Goal: Use online tool/utility: Utilize a website feature to perform a specific function

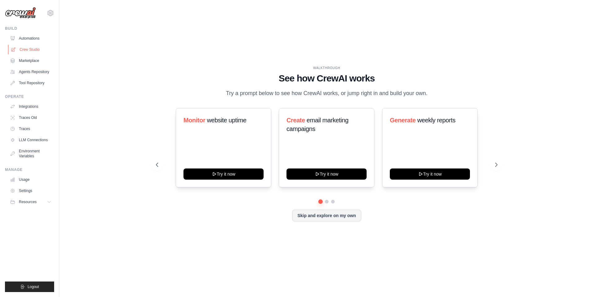
click at [34, 49] on link "Crew Studio" at bounding box center [31, 50] width 47 height 10
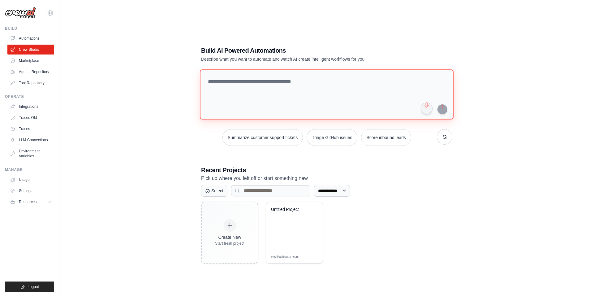
paste textarea "**********"
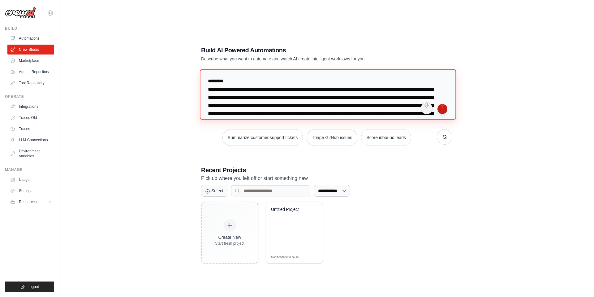
type textarea "**********"
click at [440, 107] on button "submit" at bounding box center [442, 109] width 10 height 10
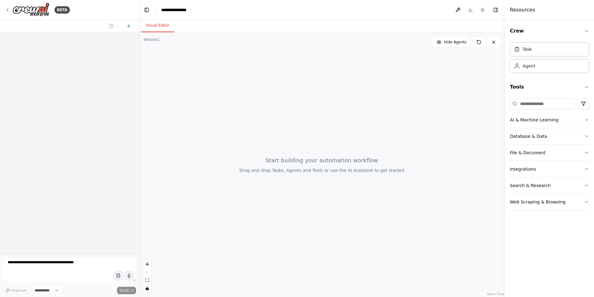
select select "****"
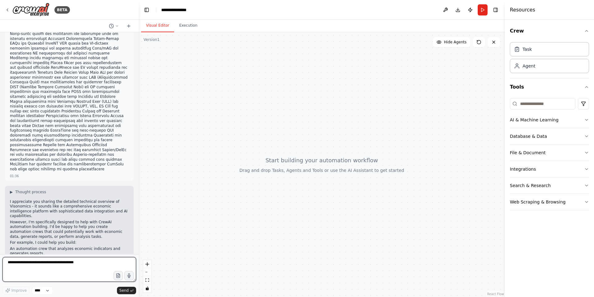
scroll to position [265, 0]
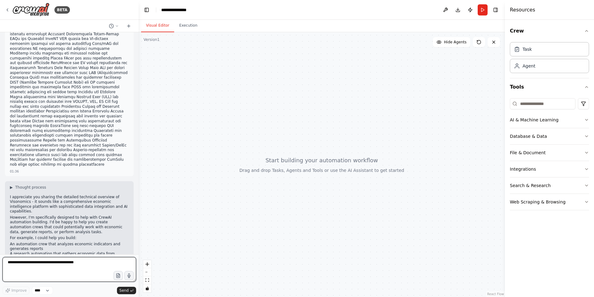
click at [68, 263] on textarea at bounding box center [69, 269] width 134 height 25
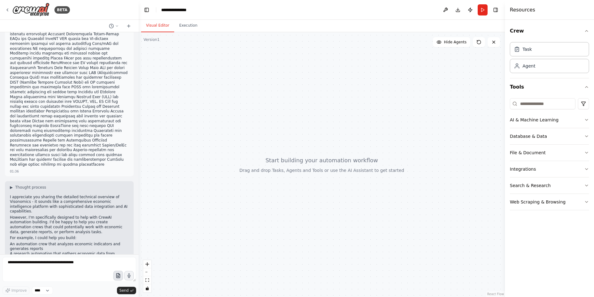
click at [114, 275] on button "button" at bounding box center [118, 275] width 10 height 10
click at [325, 135] on div at bounding box center [322, 164] width 366 height 264
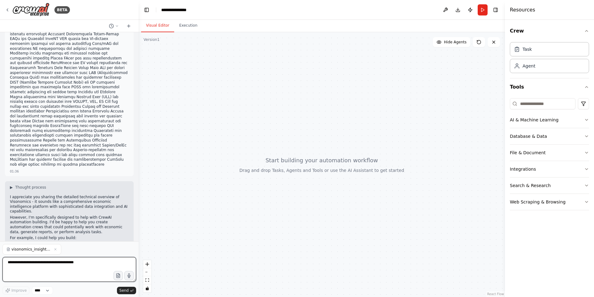
click at [100, 273] on textarea at bounding box center [69, 269] width 134 height 25
type textarea "**********"
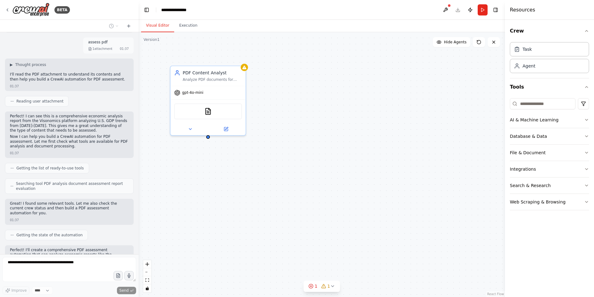
scroll to position [540, 0]
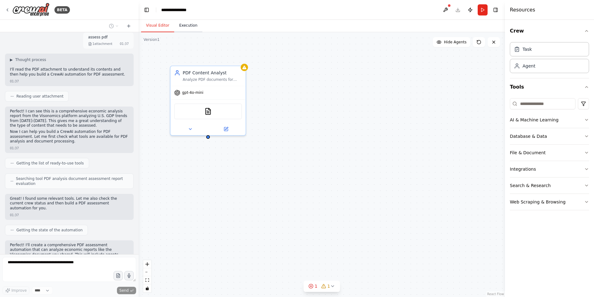
click at [186, 28] on button "Execution" at bounding box center [188, 25] width 28 height 13
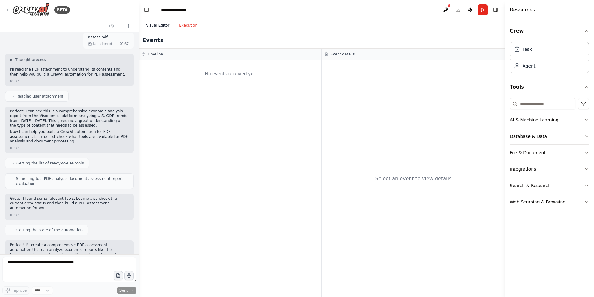
click at [166, 27] on button "Visual Editor" at bounding box center [157, 25] width 33 height 13
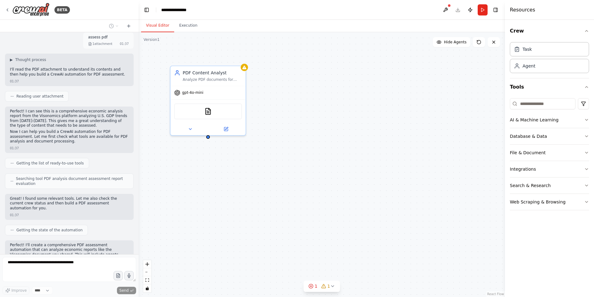
scroll to position [560, 0]
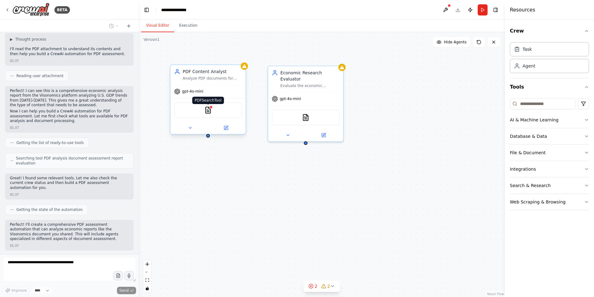
click at [210, 108] on div at bounding box center [211, 107] width 4 height 4
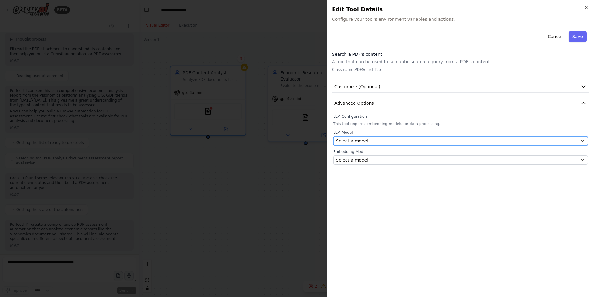
click at [380, 144] on button "Select a model" at bounding box center [460, 140] width 255 height 9
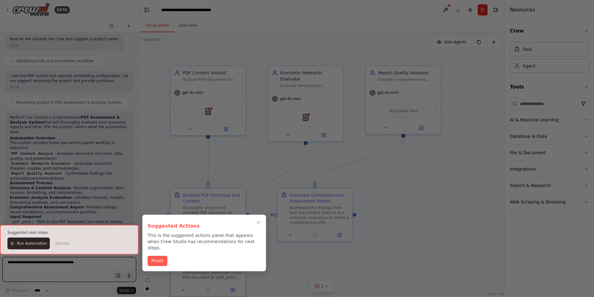
scroll to position [909, 0]
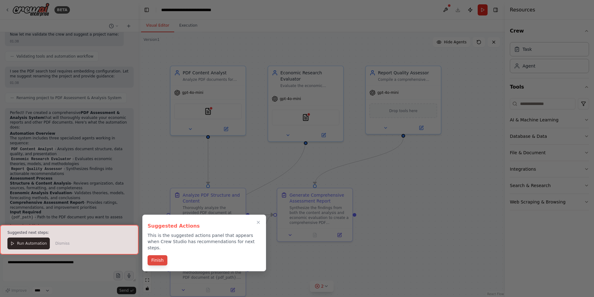
click at [151, 255] on button "Finish" at bounding box center [158, 260] width 20 height 10
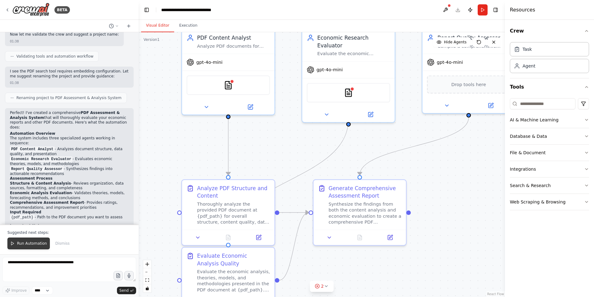
click at [26, 241] on span "Run Automation" at bounding box center [32, 243] width 30 height 5
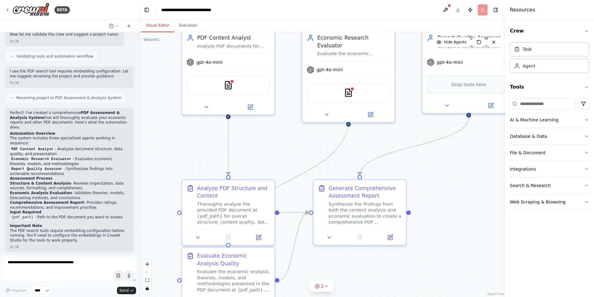
scroll to position [880, 0]
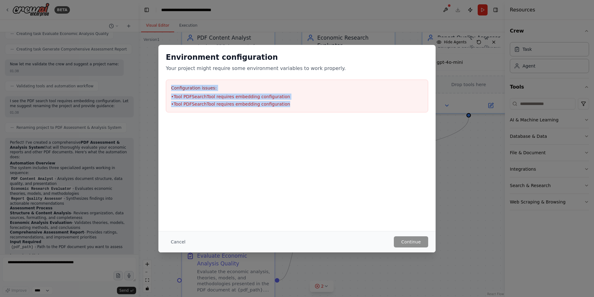
drag, startPoint x: 293, startPoint y: 104, endPoint x: 157, endPoint y: 76, distance: 139.5
click at [157, 76] on div "Environment configuration Your project might require some environment variables…" at bounding box center [297, 148] width 594 height 297
copy div "Configuration issues: • Tool PDFSearchTool requires embedding configuration • T…"
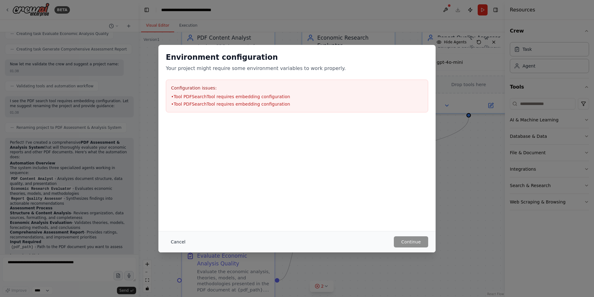
drag, startPoint x: 184, startPoint y: 232, endPoint x: 186, endPoint y: 241, distance: 9.8
click at [184, 233] on div "Cancel Continue" at bounding box center [296, 241] width 277 height 21
click at [186, 242] on button "Cancel" at bounding box center [178, 241] width 24 height 11
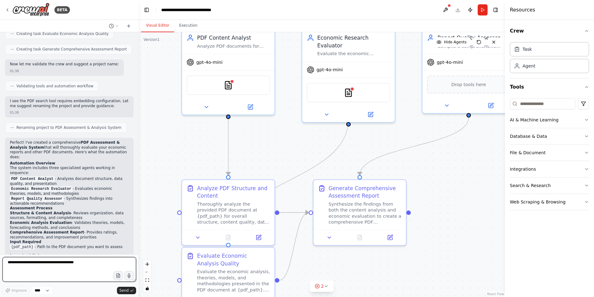
paste textarea "**********"
type textarea "**********"
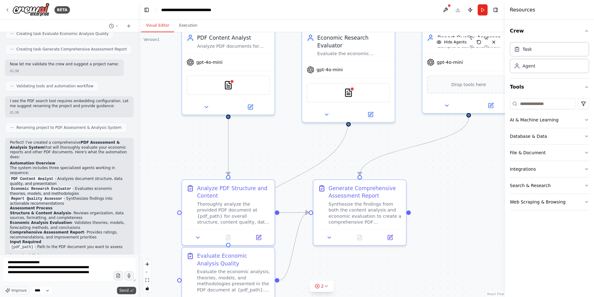
click at [127, 288] on span "Send" at bounding box center [123, 290] width 9 height 5
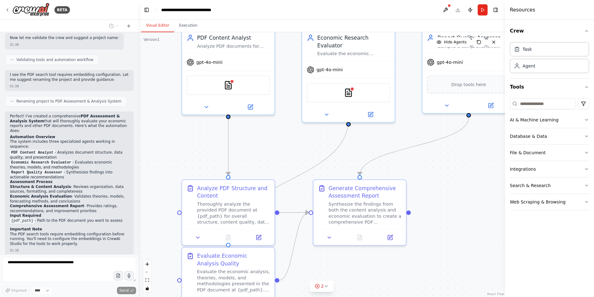
scroll to position [922, 0]
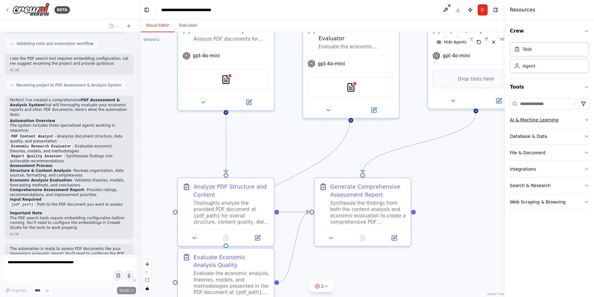
click at [526, 114] on button "AI & Machine Learning" at bounding box center [549, 120] width 79 height 16
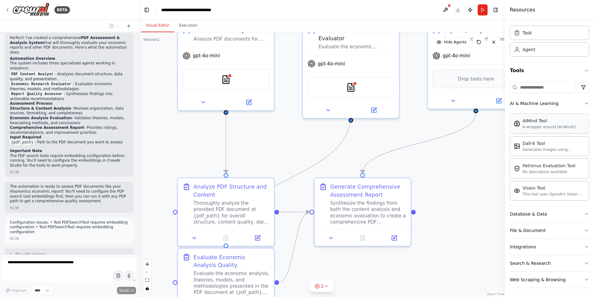
scroll to position [17, 0]
click at [536, 210] on div "Database & Data" at bounding box center [528, 213] width 37 height 6
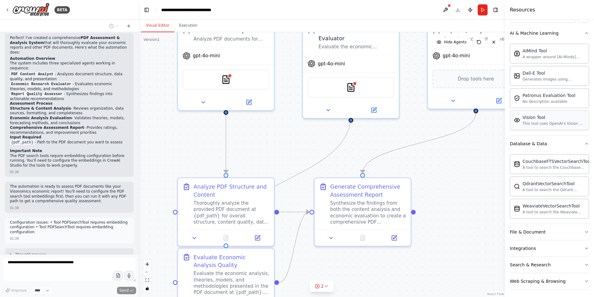
scroll to position [89, 0]
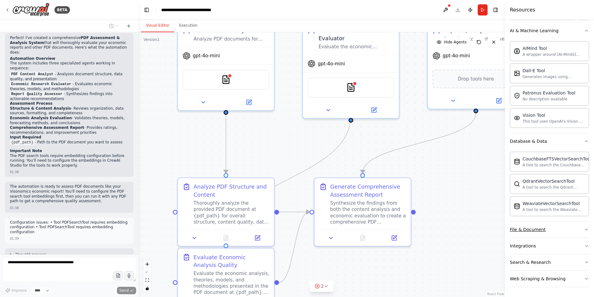
click at [539, 234] on button "File & Document" at bounding box center [549, 229] width 79 height 16
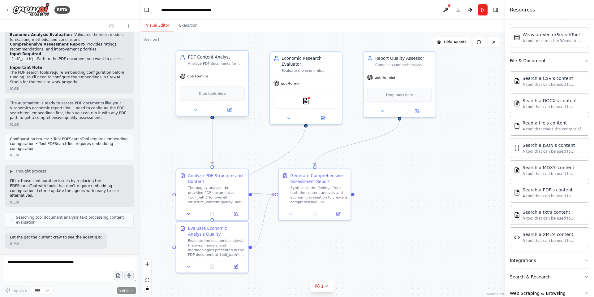
scroll to position [1083, 0]
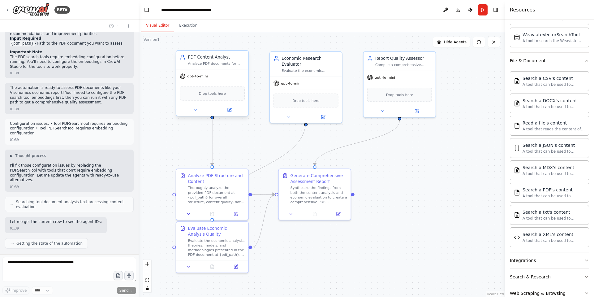
click at [224, 91] on span "Drop tools here" at bounding box center [212, 94] width 27 height 6
click at [219, 91] on span "Drop tools here" at bounding box center [212, 94] width 27 height 6
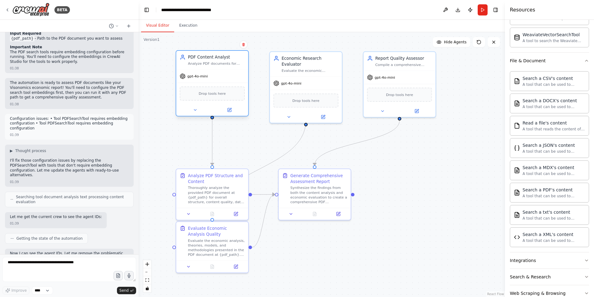
scroll to position [1124, 0]
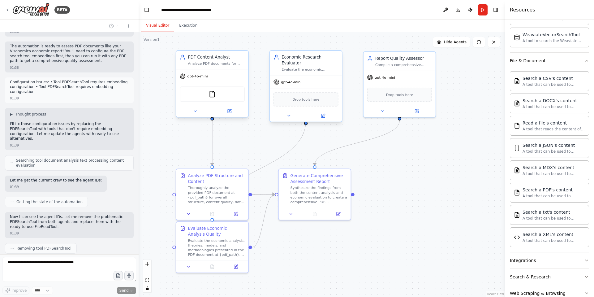
click at [299, 96] on span "Drop tools here" at bounding box center [305, 99] width 27 height 6
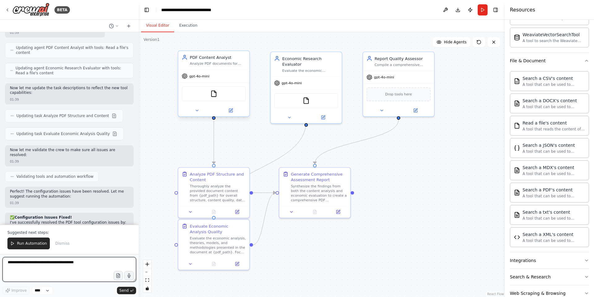
scroll to position [1382, 0]
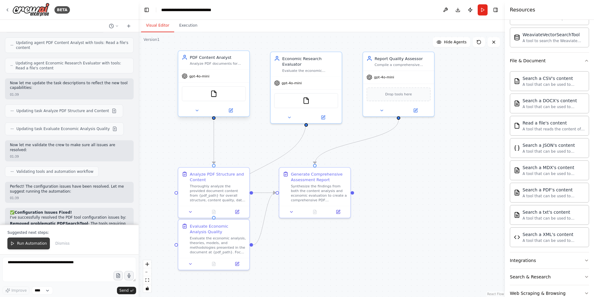
click at [41, 239] on button "Run Automation" at bounding box center [28, 243] width 42 height 12
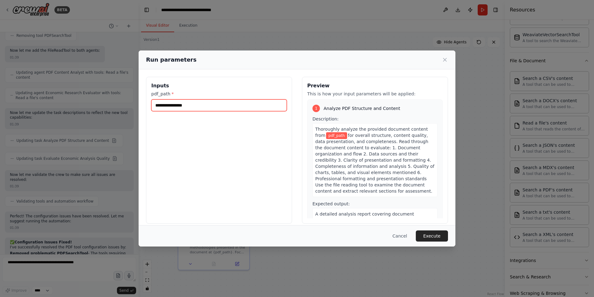
click at [236, 102] on input "pdf_path *" at bounding box center [218, 105] width 135 height 12
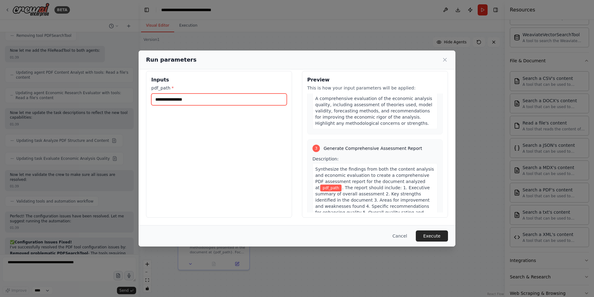
scroll to position [270, 0]
click at [216, 103] on input "pdf_path *" at bounding box center [218, 99] width 135 height 12
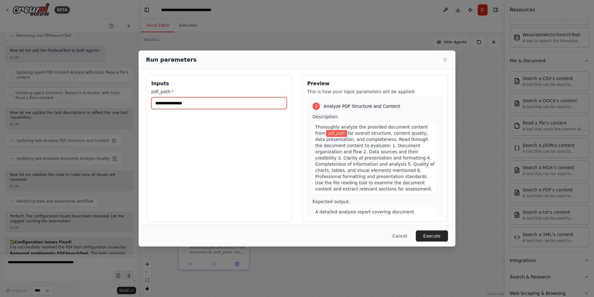
scroll to position [0, 0]
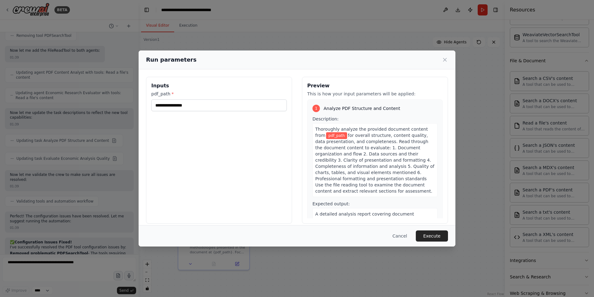
click at [173, 96] on label "pdf_path *" at bounding box center [218, 94] width 135 height 6
click at [173, 99] on input "pdf_path *" at bounding box center [218, 105] width 135 height 12
click at [176, 101] on input "pdf_path *" at bounding box center [218, 105] width 135 height 12
paste input "**********"
type input "**********"
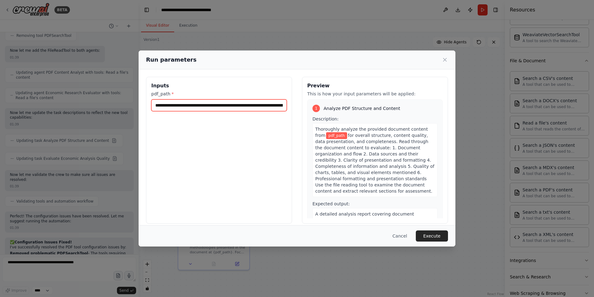
scroll to position [0, 136]
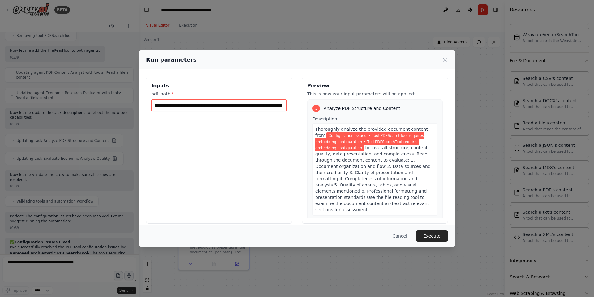
click at [215, 106] on input "**********" at bounding box center [218, 105] width 135 height 12
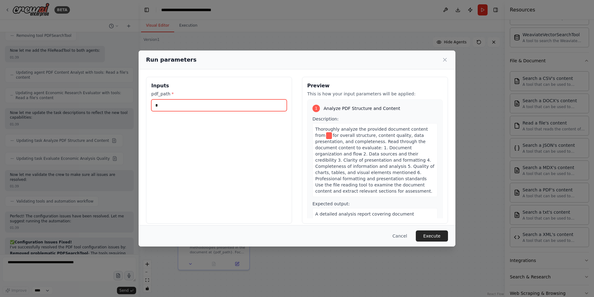
scroll to position [0, 0]
click at [403, 234] on button "Cancel" at bounding box center [400, 235] width 24 height 11
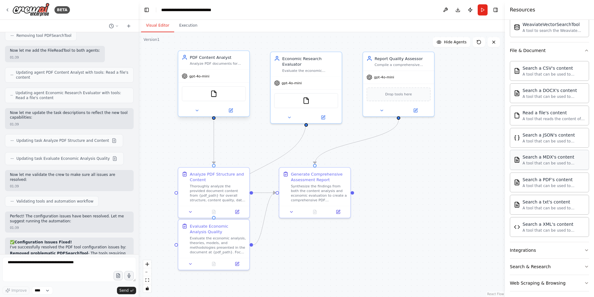
scroll to position [272, 0]
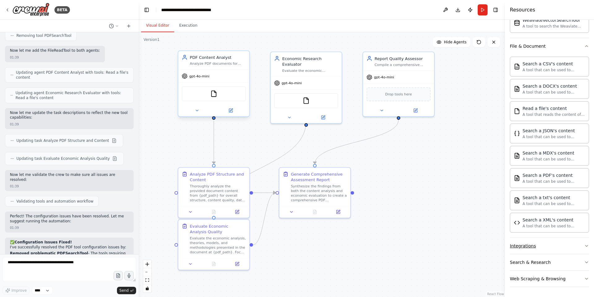
click at [552, 242] on button "Integrations" at bounding box center [549, 246] width 79 height 16
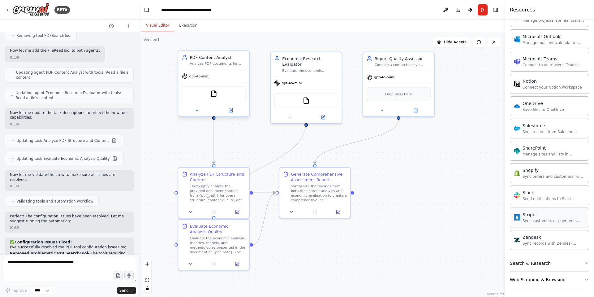
scroll to position [764, 0]
click at [528, 266] on div "Search & Research" at bounding box center [530, 265] width 41 height 6
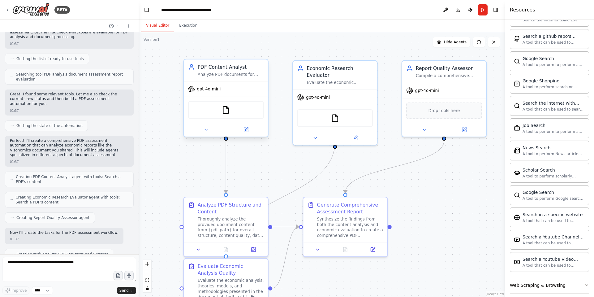
scroll to position [565, 0]
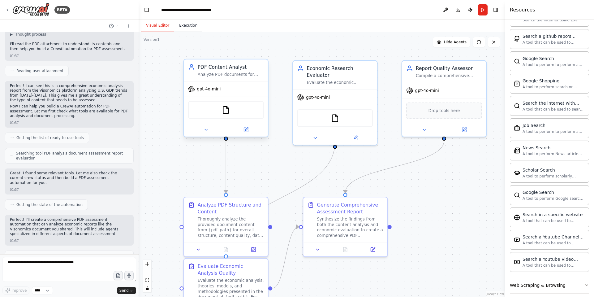
click at [184, 28] on button "Execution" at bounding box center [188, 25] width 28 height 13
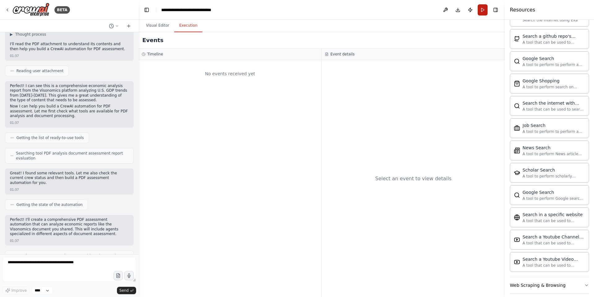
click at [484, 8] on button "Run" at bounding box center [483, 9] width 10 height 11
click at [484, 8] on header "**********" at bounding box center [322, 10] width 366 height 20
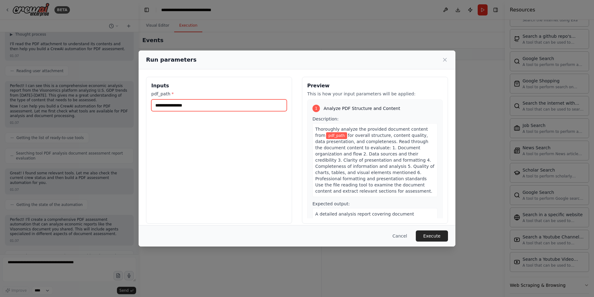
click at [213, 103] on input "pdf_path *" at bounding box center [218, 105] width 135 height 12
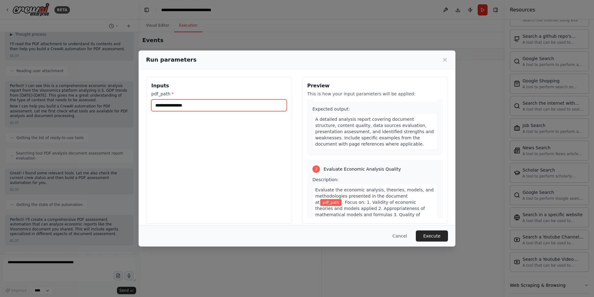
scroll to position [146, 0]
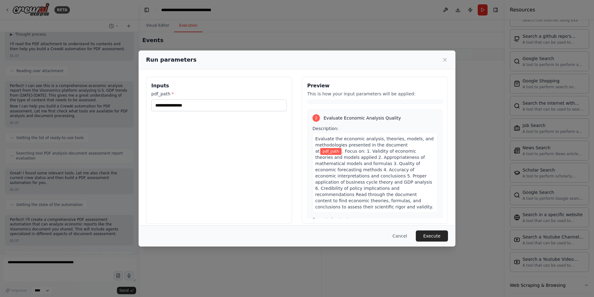
click at [428, 228] on div "Cancel Execute" at bounding box center [297, 235] width 317 height 21
drag, startPoint x: 428, startPoint y: 228, endPoint x: 431, endPoint y: 236, distance: 7.8
click at [429, 230] on div "Cancel Execute" at bounding box center [297, 235] width 317 height 21
click at [431, 236] on button "Execute" at bounding box center [432, 235] width 32 height 11
click at [198, 104] on input "pdf_path *" at bounding box center [218, 105] width 135 height 12
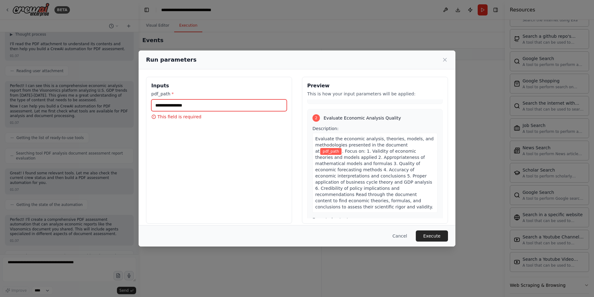
click at [198, 104] on input "pdf_path *" at bounding box center [218, 105] width 135 height 12
click at [155, 116] on icon at bounding box center [153, 116] width 5 height 5
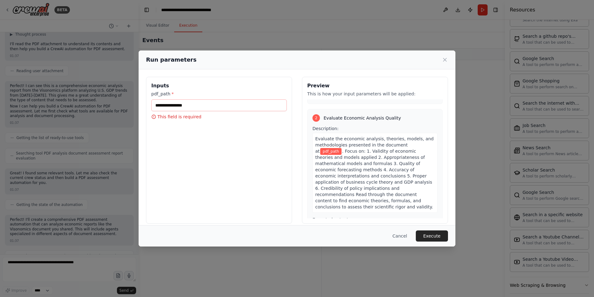
click at [160, 93] on label "pdf_path *" at bounding box center [218, 94] width 135 height 6
click at [160, 99] on input "pdf_path *" at bounding box center [218, 105] width 135 height 12
click at [244, 113] on div "pdf_path * This field is required" at bounding box center [218, 105] width 135 height 29
click at [241, 103] on input "pdf_path *" at bounding box center [218, 105] width 135 height 12
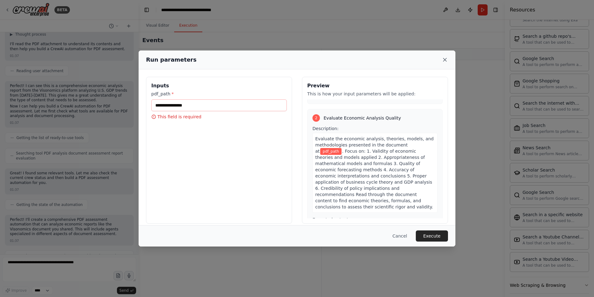
click at [444, 61] on icon at bounding box center [445, 60] width 6 height 6
click at [444, 61] on div "Select an event to view details" at bounding box center [413, 178] width 183 height 237
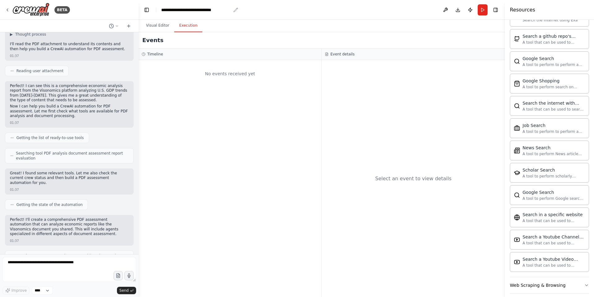
click at [224, 10] on div "**********" at bounding box center [196, 10] width 70 height 6
click at [168, 24] on button "Visual Editor" at bounding box center [157, 25] width 33 height 13
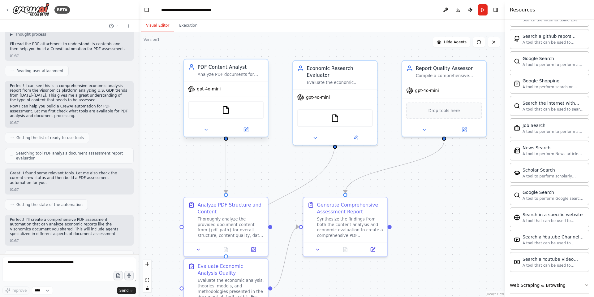
click at [233, 72] on div "Analyze PDF documents for content quality, structure, data accuracy, and comple…" at bounding box center [231, 75] width 66 height 6
click at [459, 80] on div "Report Quality Assessor Compile a comprehensive assessment report that synthesi…" at bounding box center [444, 70] width 84 height 22
click at [461, 127] on button at bounding box center [464, 128] width 39 height 8
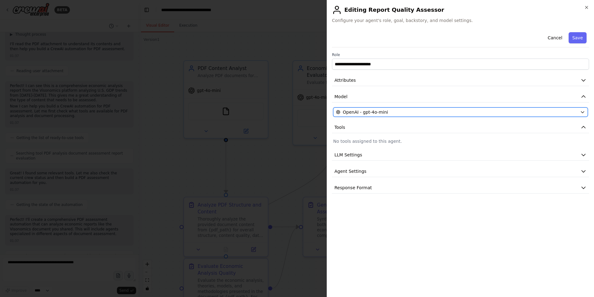
click at [426, 114] on div "OpenAI - gpt-4o-mini" at bounding box center [457, 112] width 242 height 6
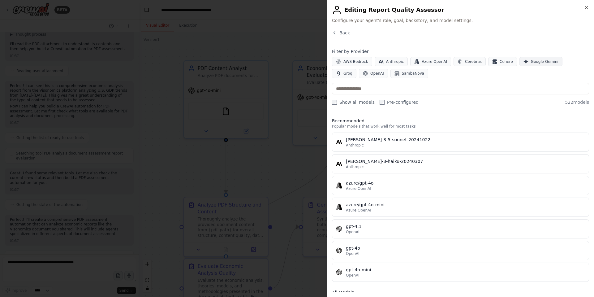
click at [523, 59] on icon "button" at bounding box center [525, 61] width 5 height 5
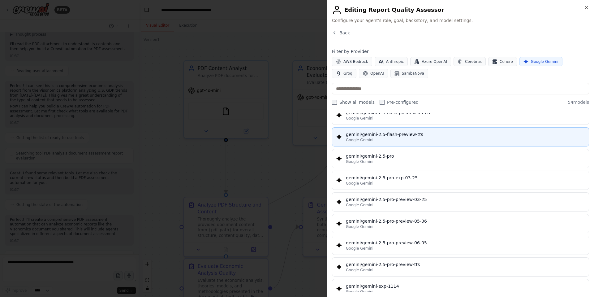
scroll to position [655, 0]
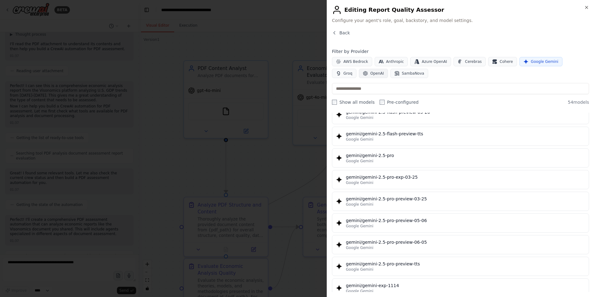
click at [370, 73] on span "OpenAI" at bounding box center [377, 73] width 14 height 5
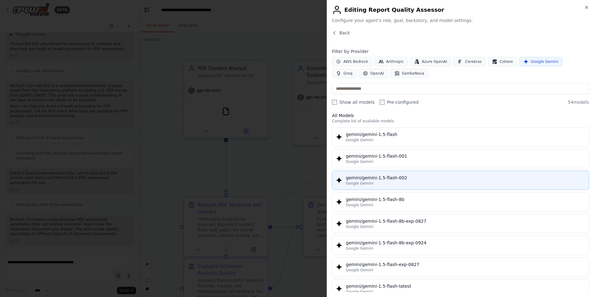
scroll to position [0, 0]
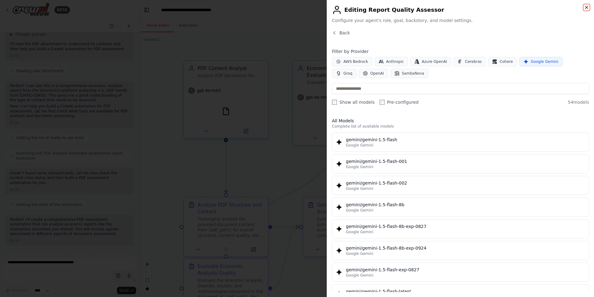
click at [585, 6] on icon "button" at bounding box center [586, 7] width 2 height 2
click at [585, 6] on div "Close Editing Report Quality Assessor Configure your agent's role, goal, backst…" at bounding box center [460, 148] width 267 height 297
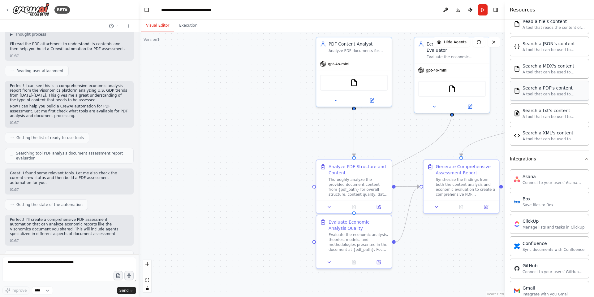
scroll to position [358, 0]
click at [557, 95] on div "A tool that can be used to semantic search a query from a PDF's content." at bounding box center [553, 94] width 62 height 5
